Goal: Find specific page/section: Find specific page/section

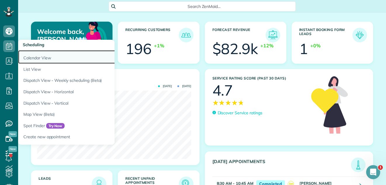
click at [30, 56] on link "Calendar View" at bounding box center [91, 56] width 146 height 13
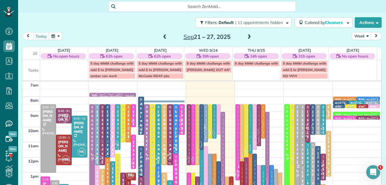
click at [357, 36] on button "Week" at bounding box center [361, 36] width 19 height 8
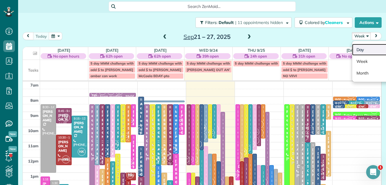
click at [357, 49] on link "Day" at bounding box center [375, 50] width 46 height 12
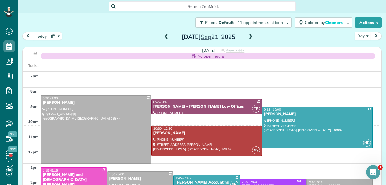
click at [248, 37] on span at bounding box center [251, 37] width 6 height 5
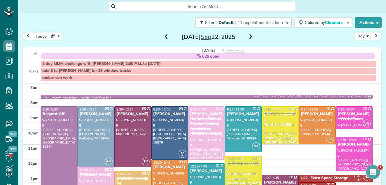
click at [248, 37] on span at bounding box center [251, 37] width 6 height 5
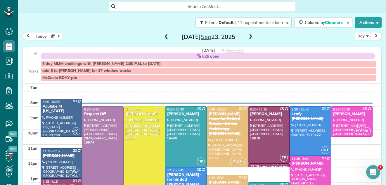
click at [248, 37] on span at bounding box center [251, 37] width 6 height 5
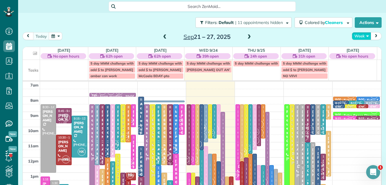
click at [354, 36] on button "Week" at bounding box center [361, 36] width 19 height 8
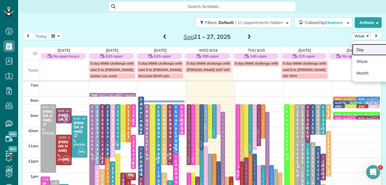
click at [357, 50] on link "Day" at bounding box center [375, 50] width 46 height 12
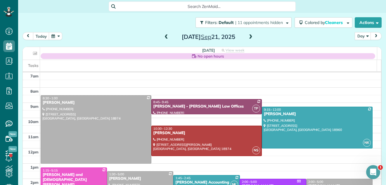
click at [249, 36] on span at bounding box center [251, 37] width 6 height 5
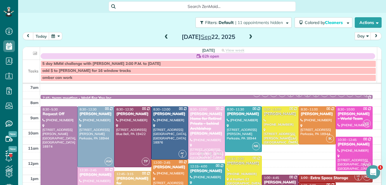
click at [249, 36] on span at bounding box center [251, 37] width 6 height 5
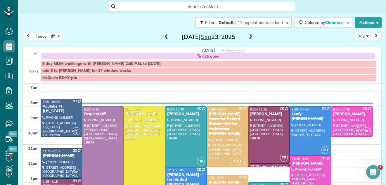
click at [249, 36] on span at bounding box center [251, 37] width 6 height 5
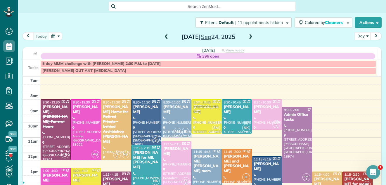
click at [249, 37] on span at bounding box center [251, 37] width 6 height 5
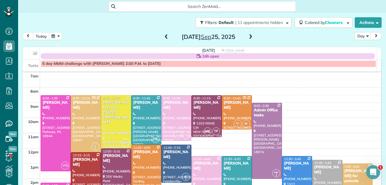
click at [249, 36] on span at bounding box center [251, 37] width 6 height 5
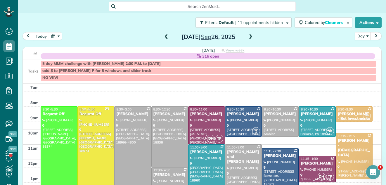
click at [248, 38] on span at bounding box center [251, 37] width 6 height 5
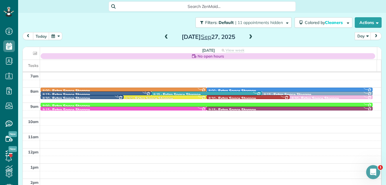
click at [248, 38] on span at bounding box center [251, 37] width 6 height 5
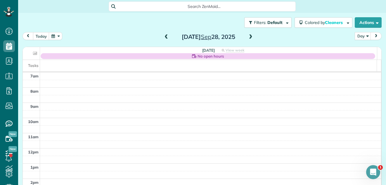
click at [248, 38] on span at bounding box center [251, 37] width 6 height 5
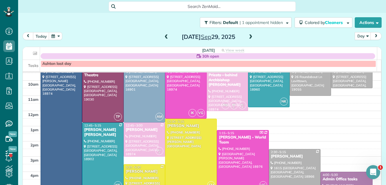
scroll to position [38, 0]
